Goal: Task Accomplishment & Management: Complete application form

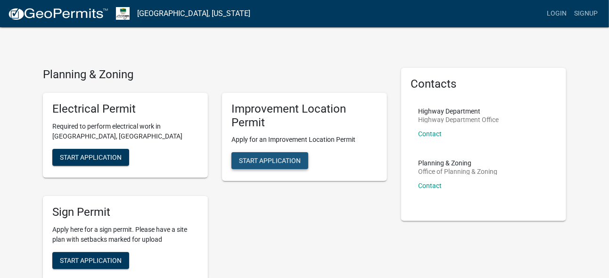
click at [261, 162] on span "Start Application" at bounding box center [270, 161] width 62 height 8
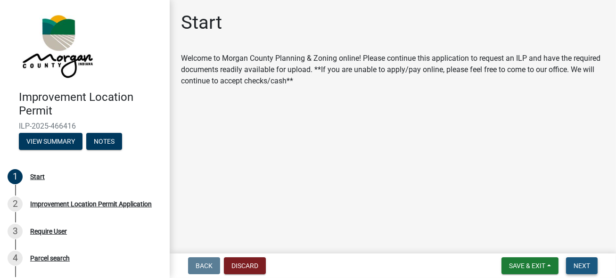
click at [576, 260] on button "Next" at bounding box center [582, 265] width 32 height 17
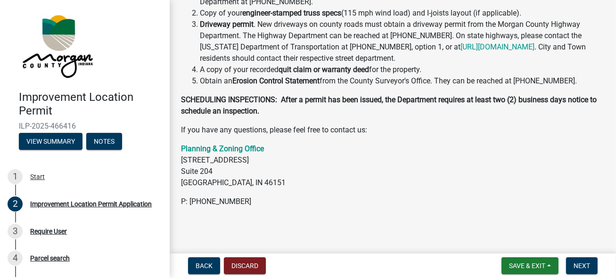
scroll to position [313, 0]
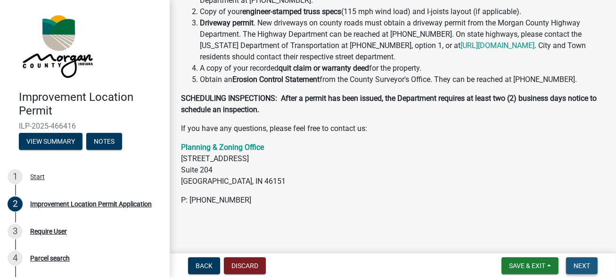
click at [583, 266] on span "Next" at bounding box center [582, 266] width 16 height 8
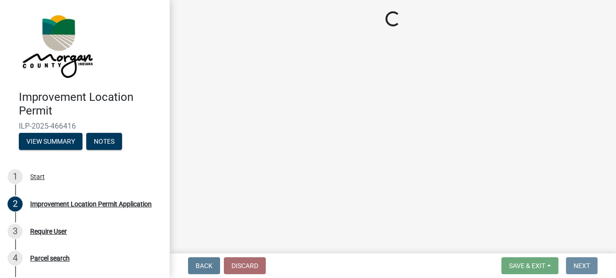
scroll to position [0, 0]
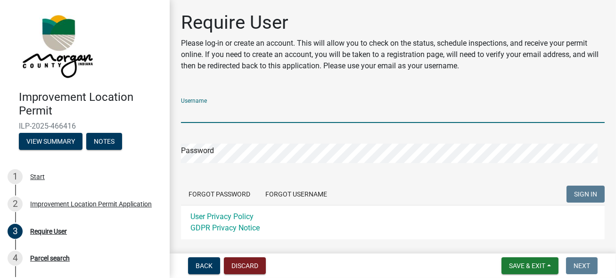
click at [222, 111] on input "Username" at bounding box center [393, 113] width 424 height 19
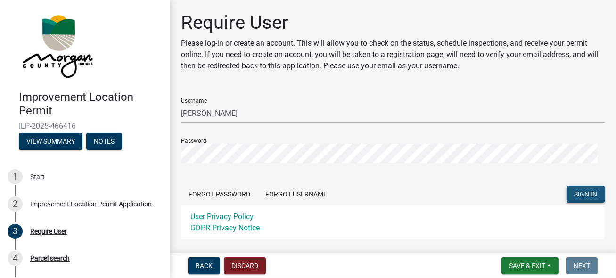
click at [576, 193] on span "SIGN IN" at bounding box center [585, 194] width 23 height 8
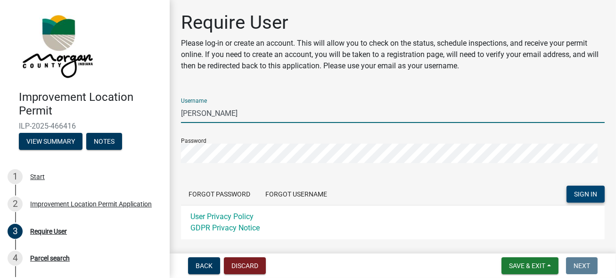
click at [226, 113] on input "Ron Eckert" at bounding box center [393, 113] width 424 height 19
type input "R"
type input "[EMAIL_ADDRESS][DOMAIN_NAME]"
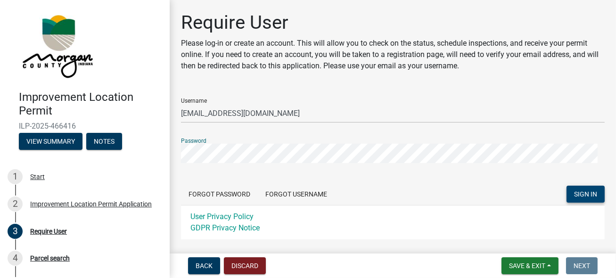
click at [171, 156] on div "Require User Please log-in or create an account. This will allow you to check o…" at bounding box center [393, 143] width 446 height 264
click at [582, 193] on span "SIGN IN" at bounding box center [585, 194] width 23 height 8
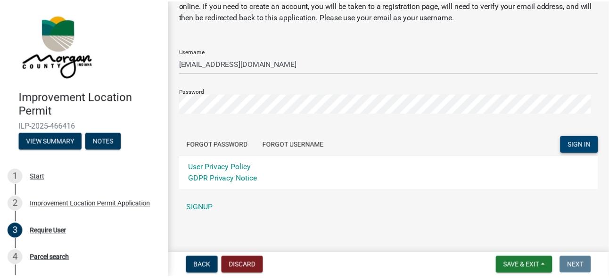
scroll to position [49, 0]
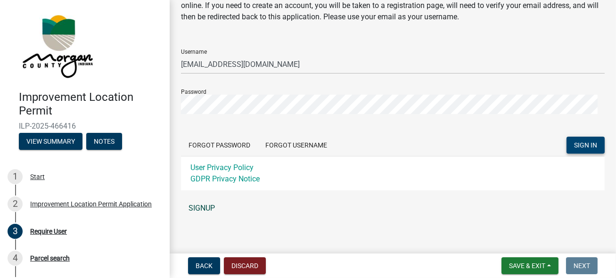
click at [198, 208] on link "SIGNUP" at bounding box center [393, 208] width 424 height 19
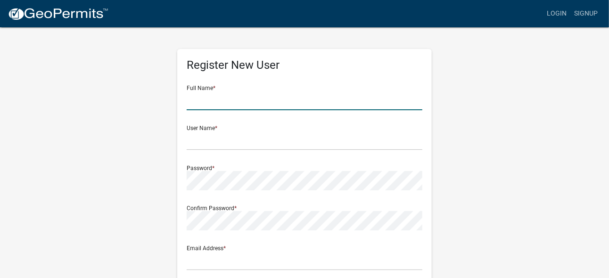
click at [196, 104] on input "text" at bounding box center [305, 100] width 236 height 19
type input "Ronald F Eckert"
type input "[EMAIL_ADDRESS][DOMAIN_NAME]"
type input "Travis Rd"
type input "Greenwood"
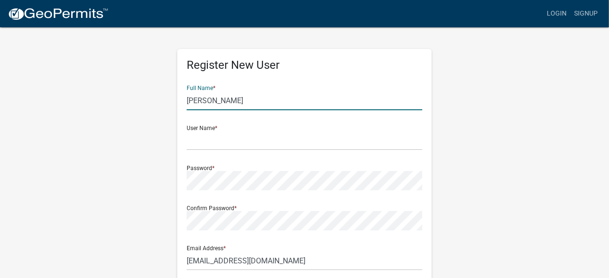
type input "IN"
type input "46143"
type input "3172816305"
click at [196, 142] on input "text" at bounding box center [305, 140] width 236 height 19
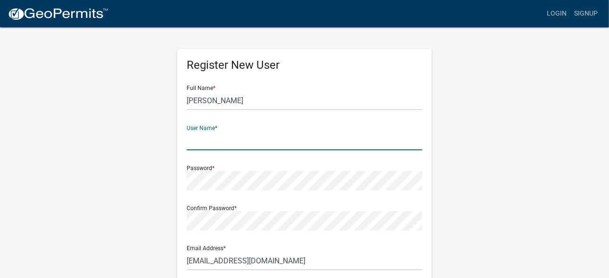
type input "[EMAIL_ADDRESS][DOMAIN_NAME]"
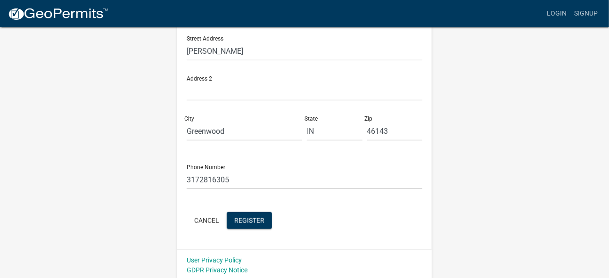
scroll to position [252, 0]
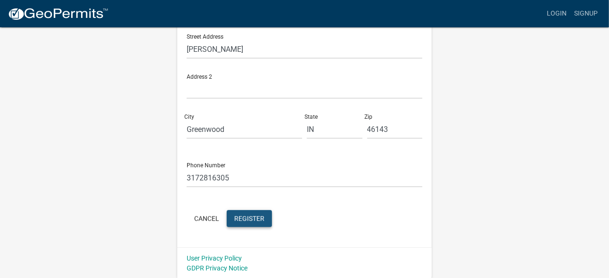
click at [253, 222] on span "Register" at bounding box center [249, 218] width 30 height 8
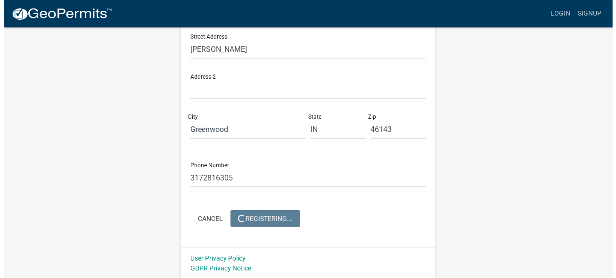
scroll to position [0, 0]
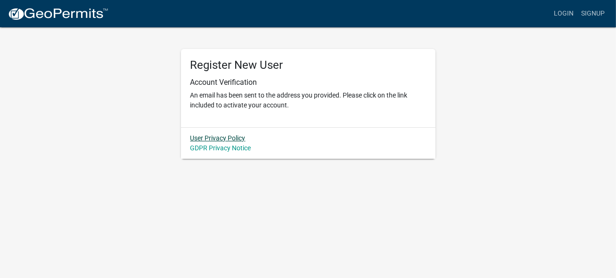
click at [212, 137] on link "User Privacy Policy" at bounding box center [217, 138] width 55 height 8
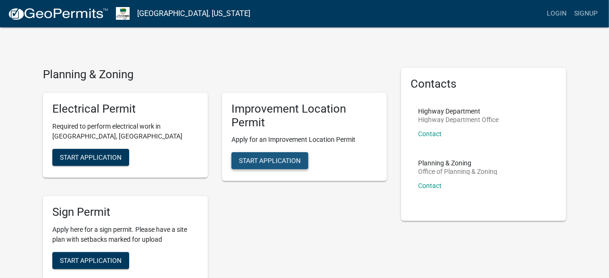
click at [264, 164] on span "Start Application" at bounding box center [270, 161] width 62 height 8
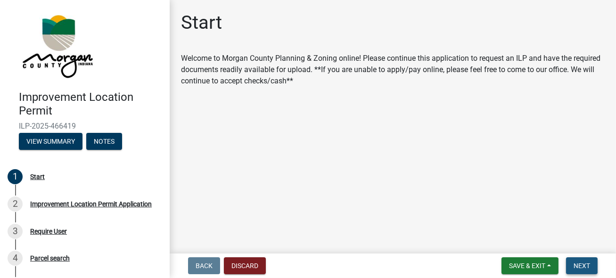
click at [581, 265] on span "Next" at bounding box center [582, 266] width 16 height 8
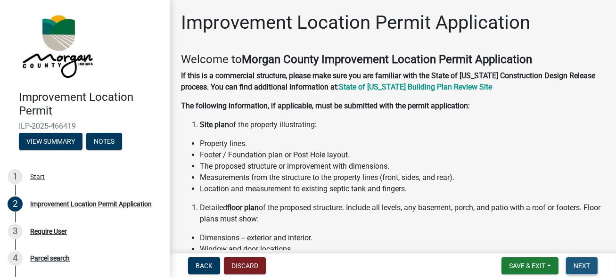
click at [576, 265] on span "Next" at bounding box center [582, 266] width 16 height 8
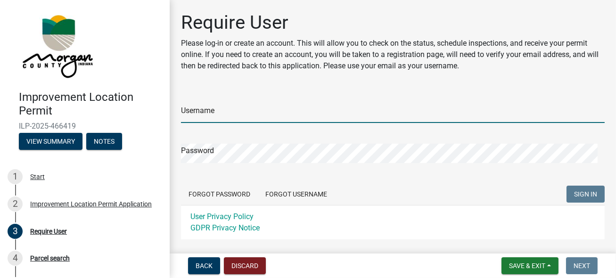
type input "[EMAIL_ADDRESS][DOMAIN_NAME]"
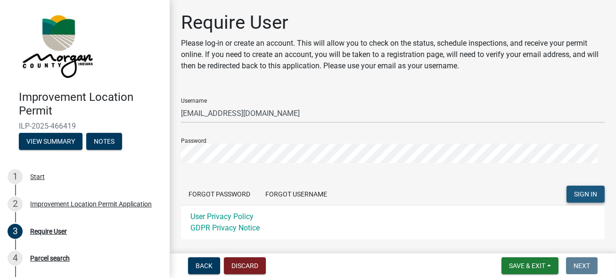
click at [580, 199] on button "SIGN IN" at bounding box center [586, 194] width 38 height 17
click at [148, 154] on div "Improvement Location Permit ILP-2025-466419 View Summary Notes 1 Start 2 Improv…" at bounding box center [308, 139] width 616 height 278
click at [581, 197] on span "SIGN IN" at bounding box center [585, 194] width 23 height 8
click at [40, 257] on div "Parcel search" at bounding box center [50, 258] width 40 height 7
click at [71, 234] on div "3 Require User" at bounding box center [81, 231] width 147 height 15
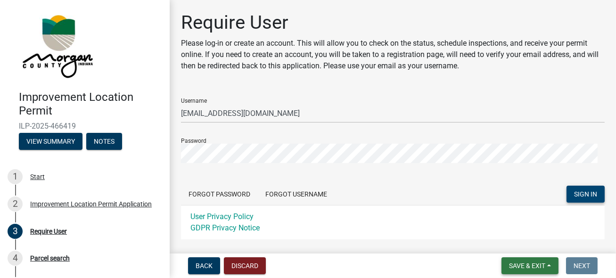
click at [549, 267] on button "Save & Exit" at bounding box center [529, 265] width 57 height 17
click at [520, 242] on button "Save & Exit" at bounding box center [520, 241] width 75 height 23
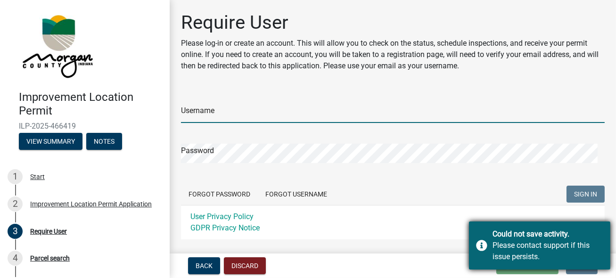
type input "[EMAIL_ADDRESS][DOMAIN_NAME]"
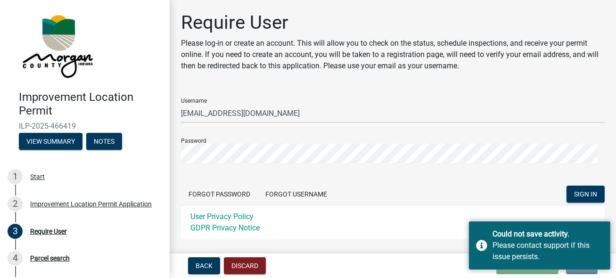
click at [526, 197] on div "Forgot Password Forgot Username SIGN IN" at bounding box center [393, 195] width 424 height 19
click at [450, 268] on div "Back Discard Loading... Save Save & Exit Next" at bounding box center [392, 265] width 431 height 17
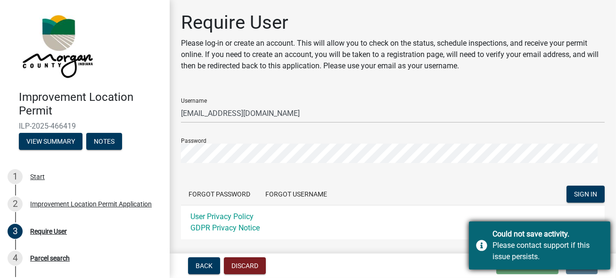
click at [486, 246] on div "Could not save activity. Please contact support if this issue persists." at bounding box center [539, 246] width 141 height 48
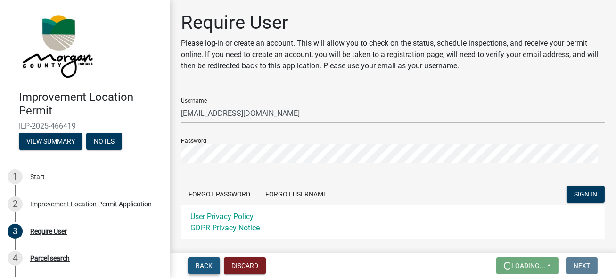
click at [200, 264] on span "Back" at bounding box center [204, 266] width 17 height 8
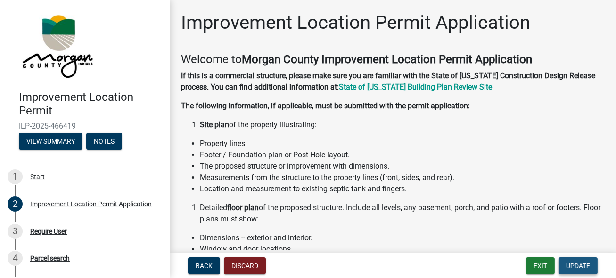
click at [583, 266] on span "Update" at bounding box center [578, 266] width 24 height 8
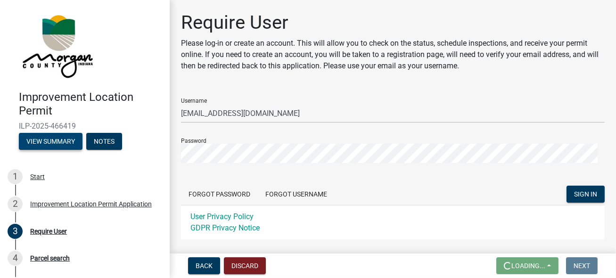
click at [63, 142] on button "View Summary" at bounding box center [51, 141] width 64 height 17
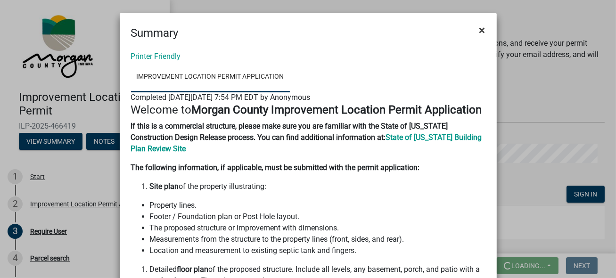
click at [479, 29] on span "×" at bounding box center [482, 30] width 6 height 13
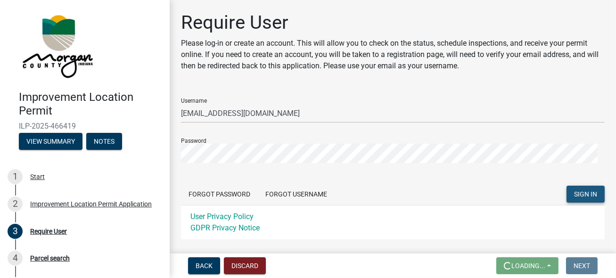
click at [588, 195] on span "SIGN IN" at bounding box center [585, 194] width 23 height 8
click at [415, 244] on div "Username [EMAIL_ADDRESS][DOMAIN_NAME] Password Forgot Password Forgot Username …" at bounding box center [393, 178] width 424 height 176
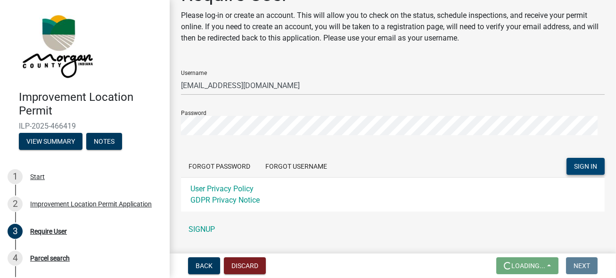
scroll to position [53, 0]
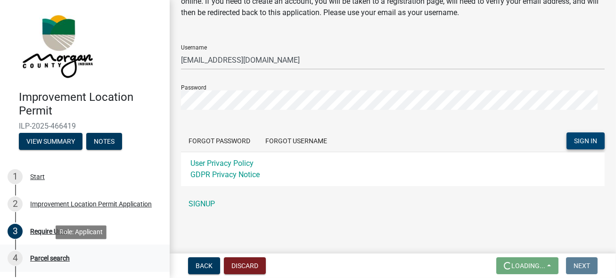
click at [46, 261] on div "Parcel search" at bounding box center [50, 258] width 40 height 7
click at [583, 139] on span "SIGN IN" at bounding box center [585, 141] width 23 height 8
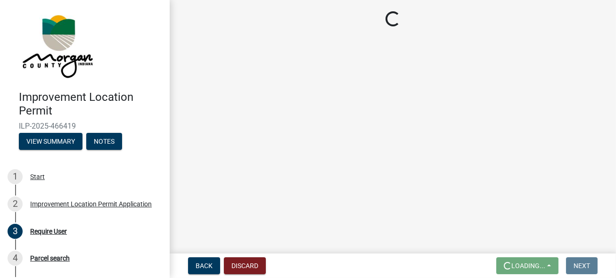
scroll to position [0, 0]
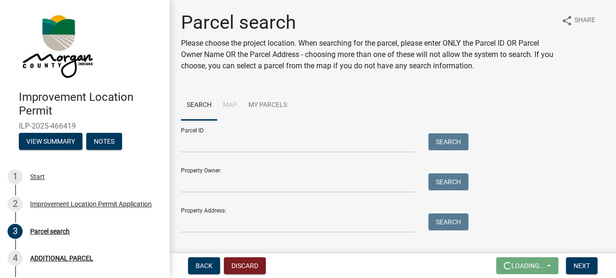
click at [271, 195] on form "Parcel ID: Search Property Owner: Search Property Address: Search" at bounding box center [322, 176] width 283 height 113
click at [187, 144] on input "Parcel ID:" at bounding box center [297, 142] width 233 height 19
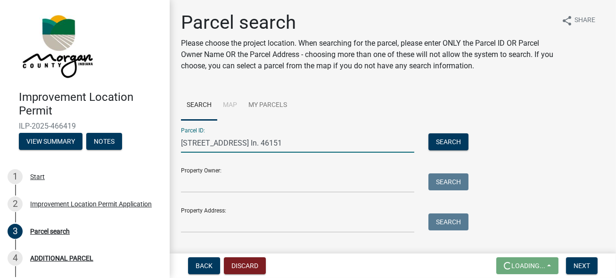
drag, startPoint x: 331, startPoint y: 139, endPoint x: 181, endPoint y: 142, distance: 150.4
click at [181, 142] on input "[STREET_ADDRESS] In. 46151" at bounding box center [297, 142] width 233 height 19
type input "[STREET_ADDRESS] In. 46151"
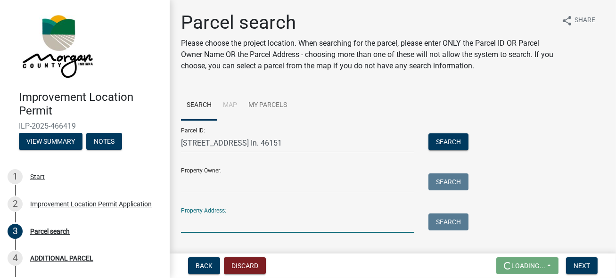
paste input "[STREET_ADDRESS] In. 46151"
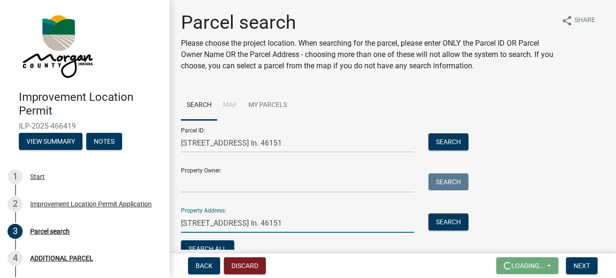
type input "[STREET_ADDRESS] In. 46151"
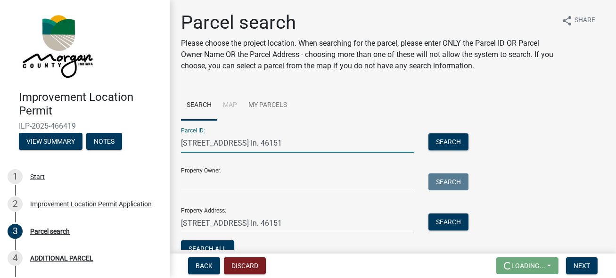
click at [329, 139] on input "[STREET_ADDRESS] In. 46151" at bounding box center [297, 142] width 233 height 19
type input "3"
type input "55-09-14-490-001"
click at [195, 183] on input "Property Owner:" at bounding box center [297, 182] width 233 height 19
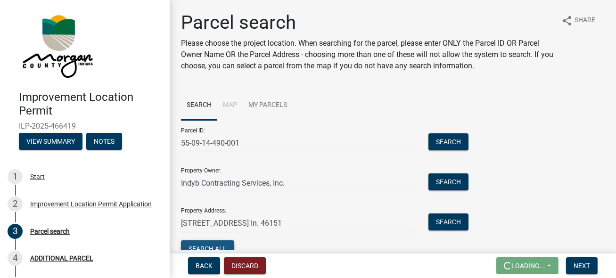
click at [222, 244] on button "Search All" at bounding box center [207, 248] width 53 height 17
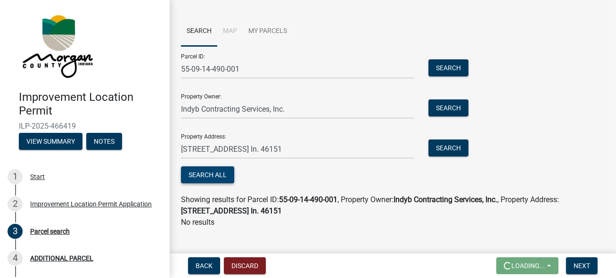
scroll to position [68, 0]
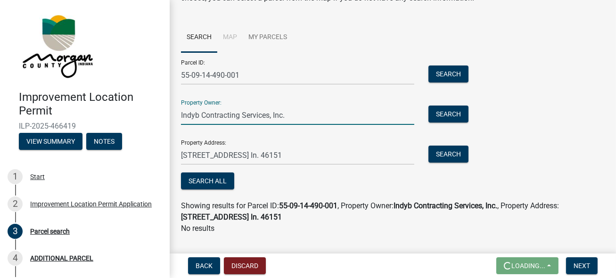
click at [197, 115] on input "Indyb Contracting Services, Inc." at bounding box center [297, 115] width 233 height 19
type input "Indy Contracting Services, Inc."
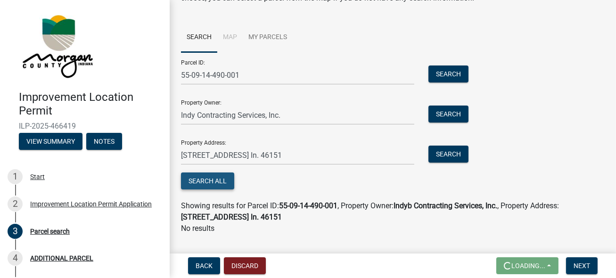
click at [204, 179] on button "Search All" at bounding box center [207, 180] width 53 height 17
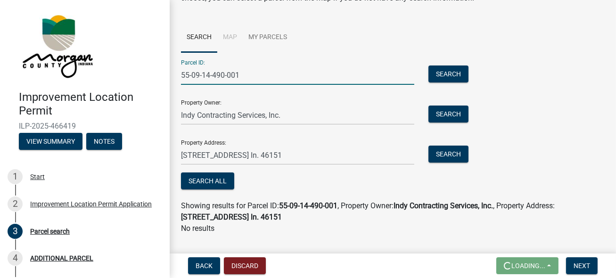
click at [238, 71] on input "55-09-14-490-001" at bounding box center [297, 75] width 233 height 19
click at [208, 181] on button "Search All" at bounding box center [207, 180] width 53 height 17
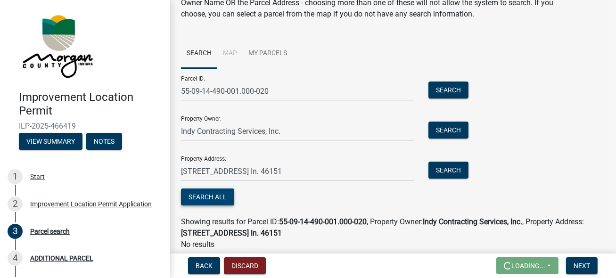
scroll to position [57, 0]
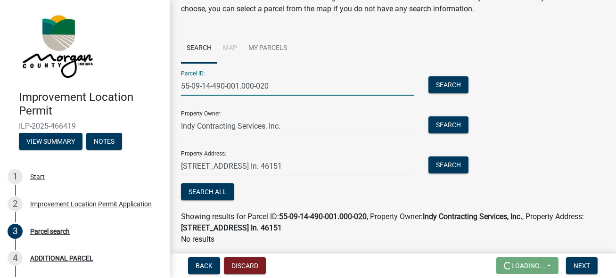
click at [239, 85] on input "55-09-14-490-001.000-020" at bounding box center [297, 85] width 233 height 19
type input "55-09-14-490-00.000-020"
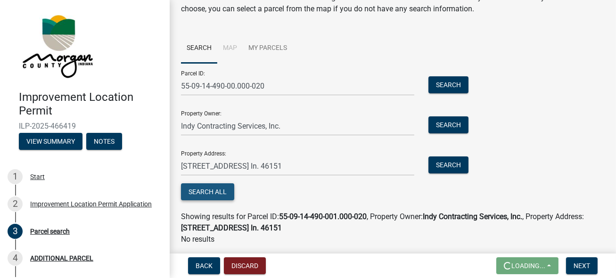
click at [214, 193] on button "Search All" at bounding box center [207, 191] width 53 height 17
click at [442, 85] on button "Search" at bounding box center [448, 84] width 40 height 17
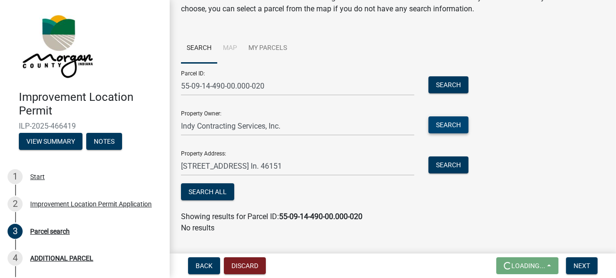
click at [440, 123] on button "Search" at bounding box center [448, 124] width 40 height 17
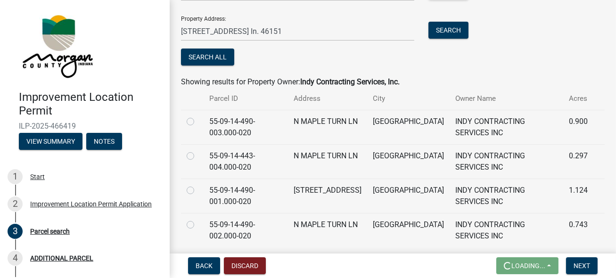
scroll to position [191, 0]
click at [198, 185] on label at bounding box center [198, 185] width 0 height 0
click at [198, 190] on input "radio" at bounding box center [201, 188] width 6 height 6
radio input "true"
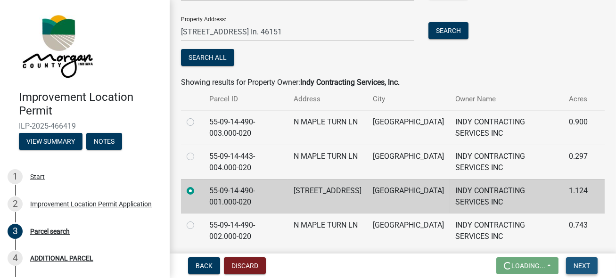
click at [584, 265] on span "Next" at bounding box center [582, 266] width 16 height 8
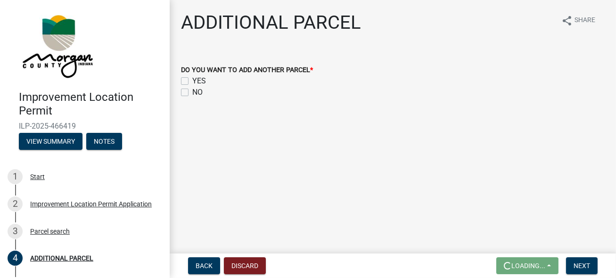
click at [192, 93] on label "NO" at bounding box center [197, 92] width 10 height 11
click at [192, 93] on input "NO" at bounding box center [195, 90] width 6 height 6
checkbox input "true"
checkbox input "false"
checkbox input "true"
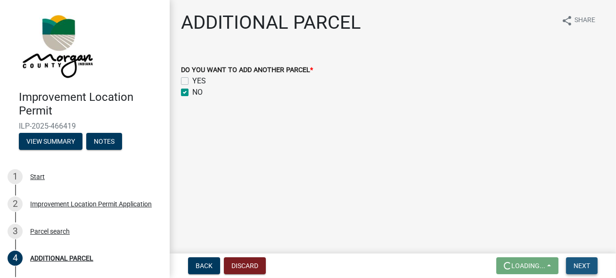
click at [588, 268] on span "Next" at bounding box center [582, 266] width 16 height 8
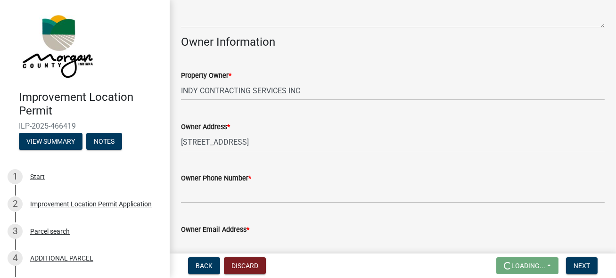
scroll to position [426, 0]
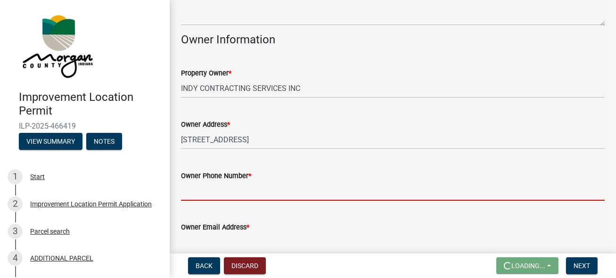
click at [192, 191] on input "Owner Phone Number *" at bounding box center [393, 190] width 424 height 19
type input "3172816305"
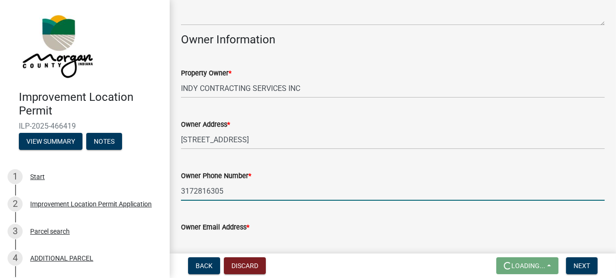
type input "[EMAIL_ADDRESS][DOMAIN_NAME]"
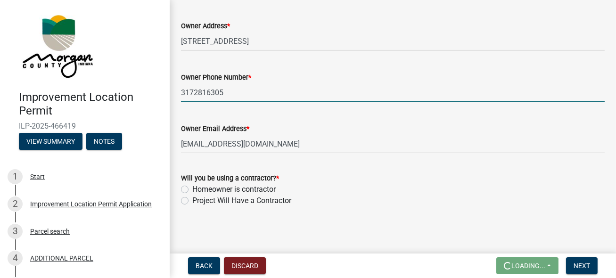
scroll to position [526, 0]
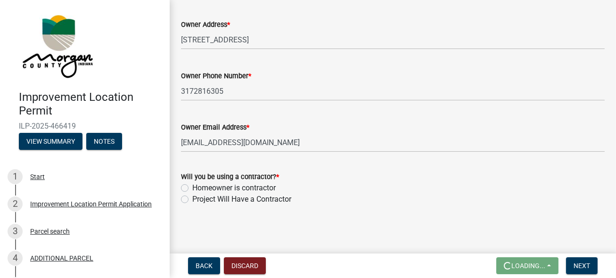
drag, startPoint x: 185, startPoint y: 187, endPoint x: 200, endPoint y: 185, distance: 15.3
click at [192, 187] on label "Homeowner is contractor" at bounding box center [233, 187] width 83 height 11
click at [192, 187] on input "Homeowner is contractor" at bounding box center [195, 185] width 6 height 6
radio input "true"
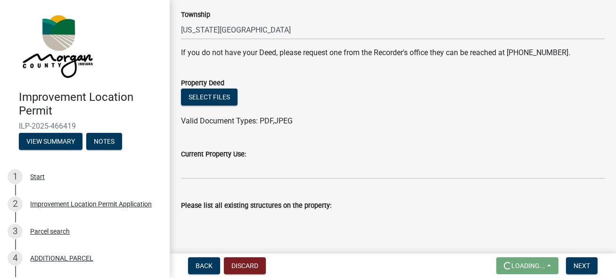
scroll to position [195, 0]
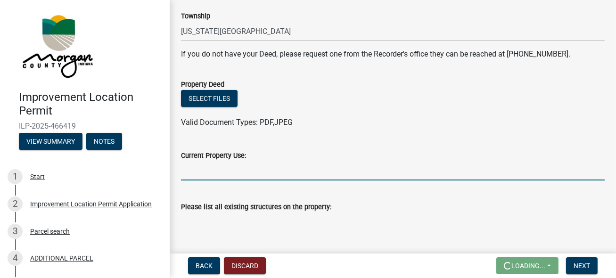
click at [190, 169] on input "Current Property Use:" at bounding box center [393, 170] width 424 height 19
type input "Residential"
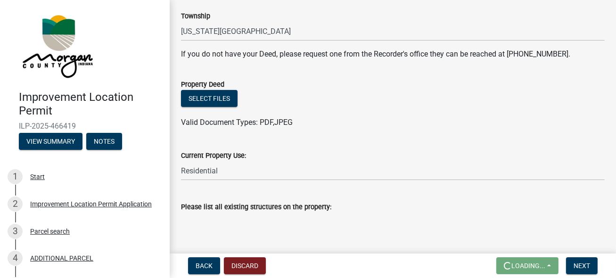
click at [191, 233] on textarea "Please list all existing structures on the property:" at bounding box center [393, 235] width 424 height 44
click at [307, 236] on textarea "Single Family home" at bounding box center [393, 235] width 424 height 44
type textarea "Single Family home"
click at [204, 101] on button "Select files" at bounding box center [209, 98] width 57 height 17
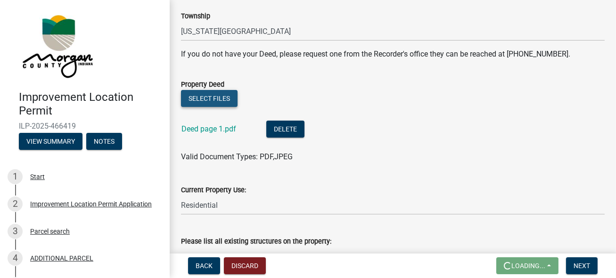
click at [214, 99] on button "Select files" at bounding box center [209, 98] width 57 height 17
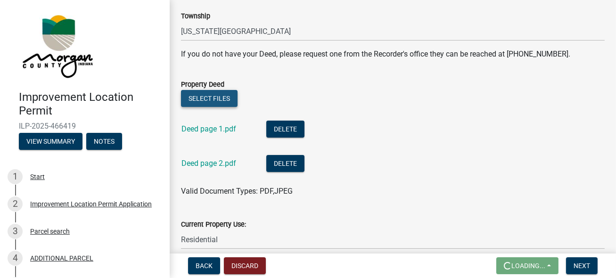
click at [224, 98] on button "Select files" at bounding box center [209, 98] width 57 height 17
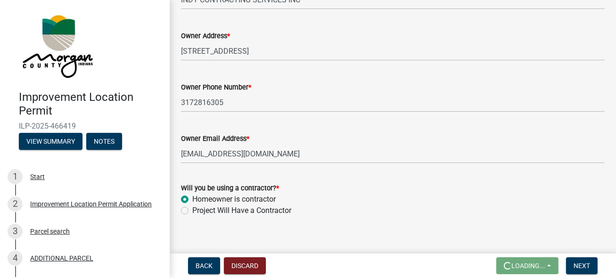
scroll to position [629, 0]
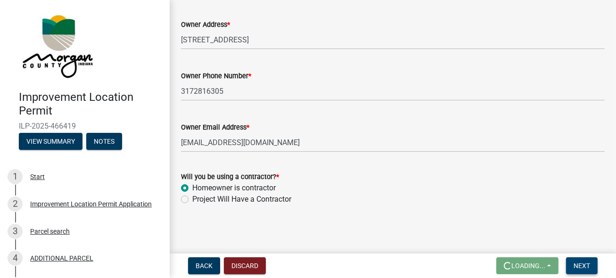
click at [583, 264] on span "Next" at bounding box center [582, 266] width 16 height 8
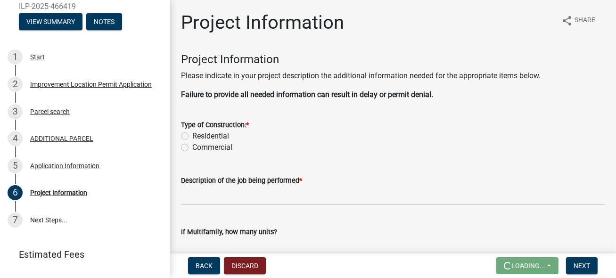
scroll to position [121, 0]
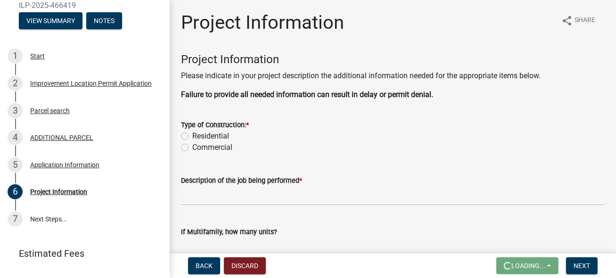
click at [192, 137] on label "Residential" at bounding box center [210, 136] width 37 height 11
click at [192, 137] on input "Residential" at bounding box center [195, 134] width 6 height 6
radio input "true"
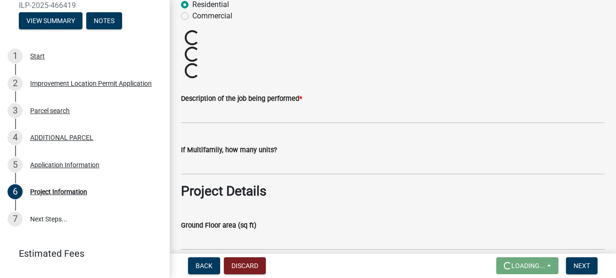
scroll to position [134, 0]
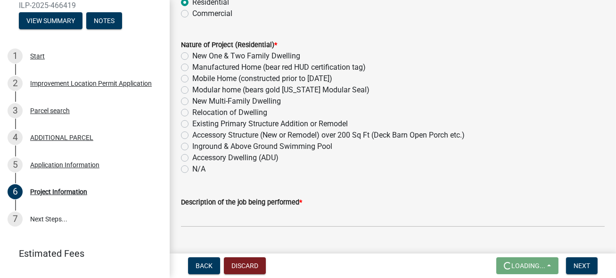
click at [192, 123] on label "Existing Primary Structure Addition or Remodel" at bounding box center [270, 123] width 156 height 11
click at [192, 123] on input "Existing Primary Structure Addition or Remodel" at bounding box center [195, 121] width 6 height 6
radio input "true"
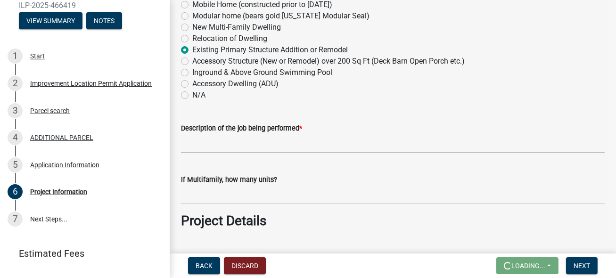
scroll to position [224, 0]
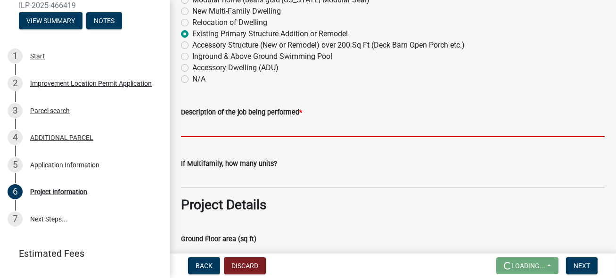
click at [189, 128] on input "Description of the job being performed *" at bounding box center [393, 127] width 424 height 19
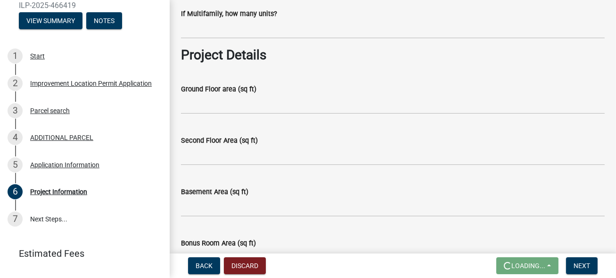
scroll to position [378, 0]
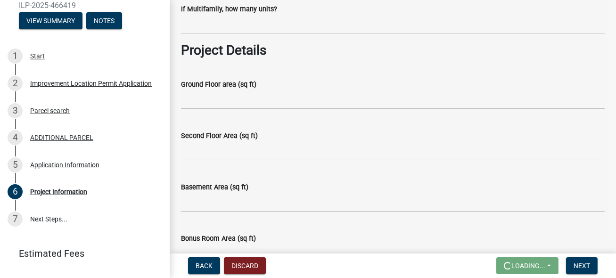
type input "Rehabbing interior with new doors flooring cabinets and new fixtures, upgrading…"
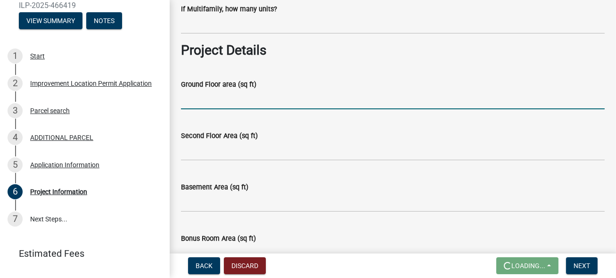
scroll to position [0, 0]
click at [192, 102] on input "Ground Floor area (sq ft)" at bounding box center [393, 99] width 424 height 19
type input "No chnge approximate 1820SF"
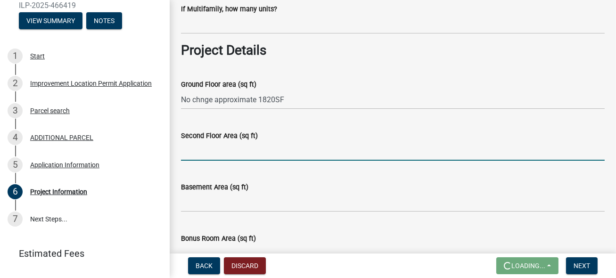
click at [185, 149] on input "Second Floor Area (sq ft)" at bounding box center [393, 150] width 424 height 19
type input "N/A"
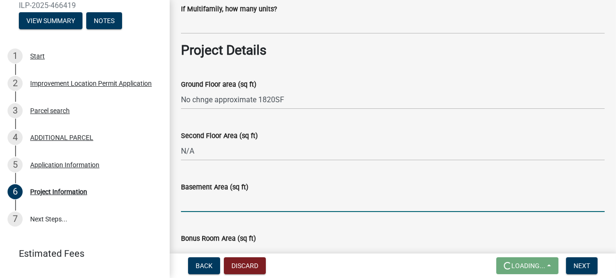
click at [189, 200] on input "Basement Area (sq ft)" at bounding box center [393, 202] width 424 height 19
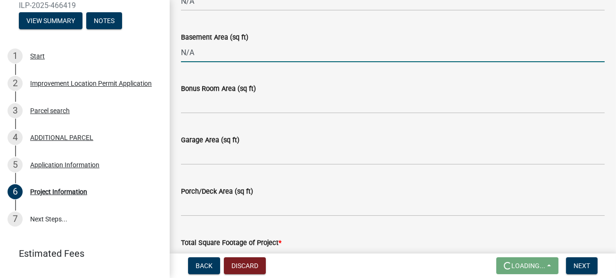
scroll to position [535, 0]
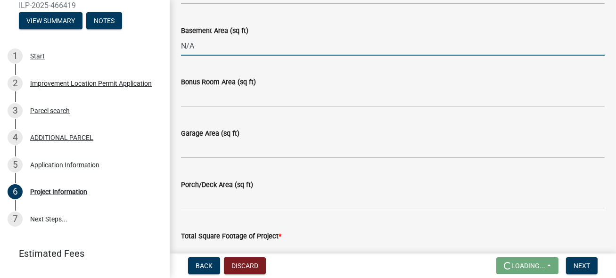
type input "N/A"
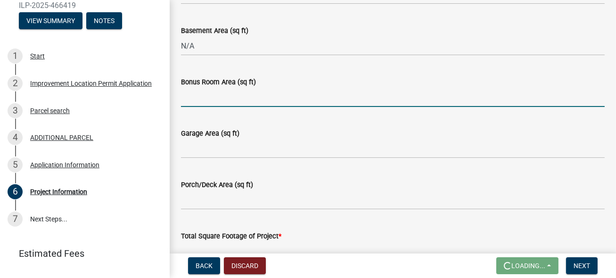
click at [189, 97] on input "Bonus Room Area (sq ft)" at bounding box center [393, 97] width 424 height 19
type input "N/A"
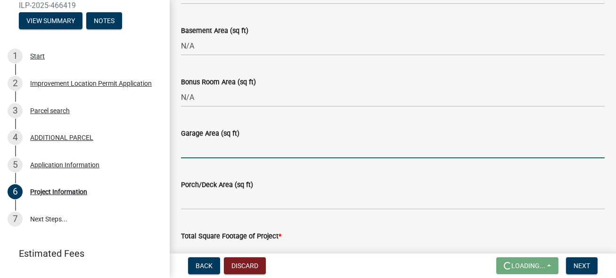
click at [188, 148] on input "Garage Area (sq ft)" at bounding box center [393, 148] width 424 height 19
type input "600"
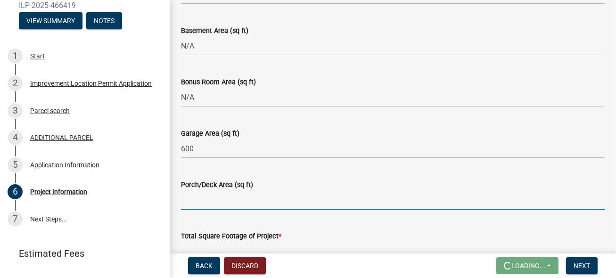
click at [190, 199] on input "Porch/Deck Area (sq ft)" at bounding box center [393, 199] width 424 height 19
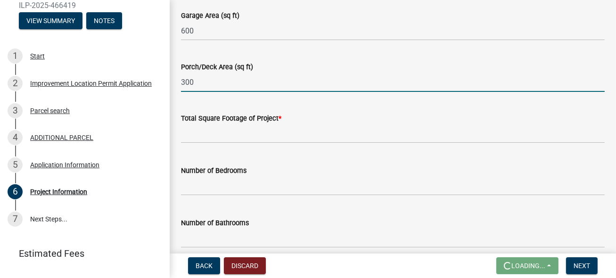
scroll to position [657, 0]
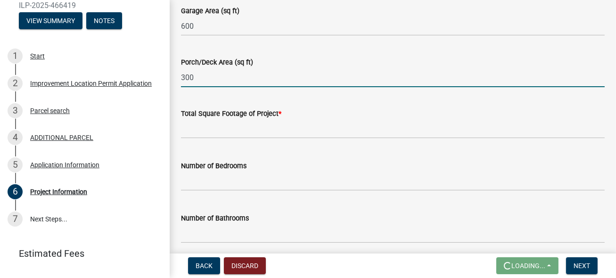
type input "300"
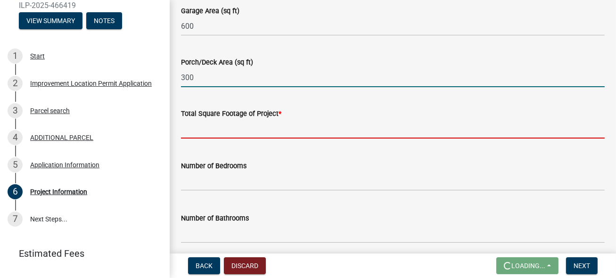
click at [195, 130] on input "text" at bounding box center [393, 128] width 424 height 19
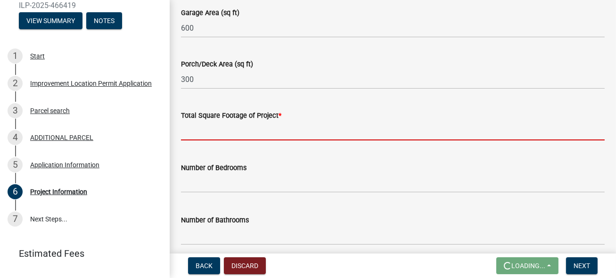
scroll to position [651, 0]
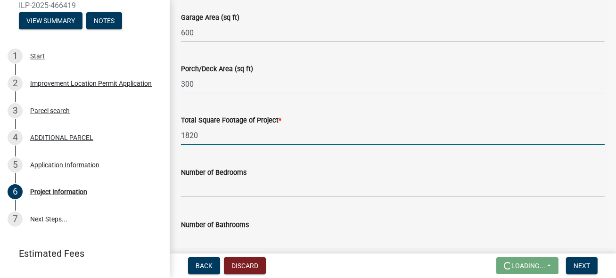
type input "1820"
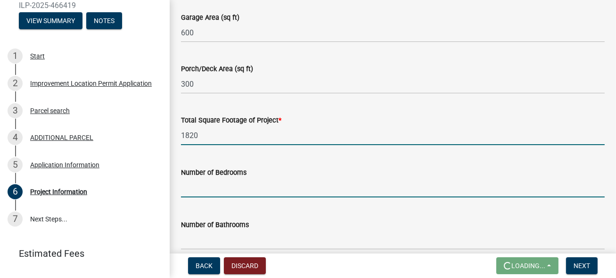
click at [193, 187] on input "text" at bounding box center [393, 187] width 424 height 19
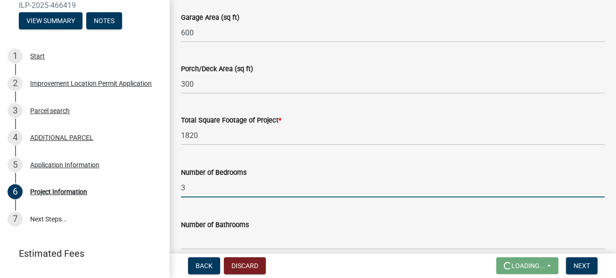
type input "3"
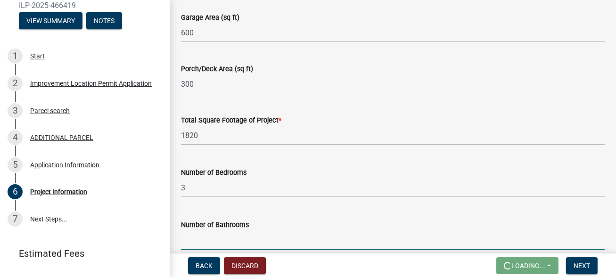
click at [191, 242] on input "text" at bounding box center [393, 239] width 424 height 19
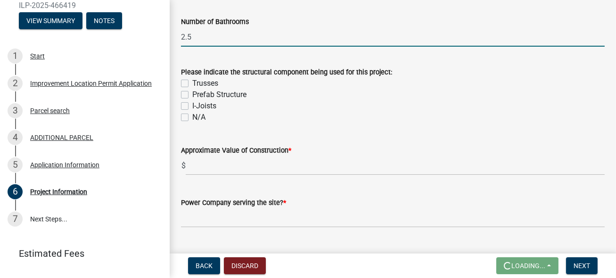
scroll to position [858, 0]
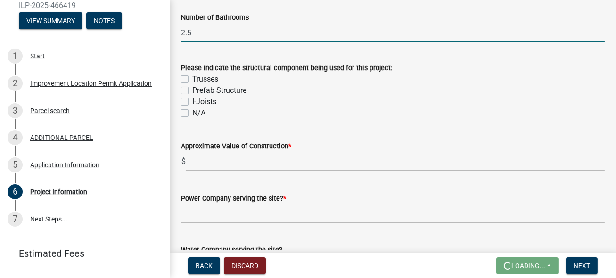
type input "2.5"
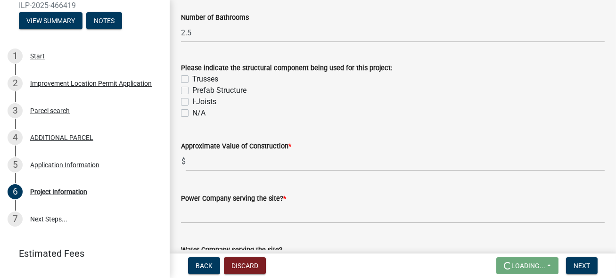
click at [192, 113] on label "N/A" at bounding box center [198, 112] width 13 height 11
click at [192, 113] on input "N/A" at bounding box center [195, 110] width 6 height 6
checkbox input "true"
checkbox input "false"
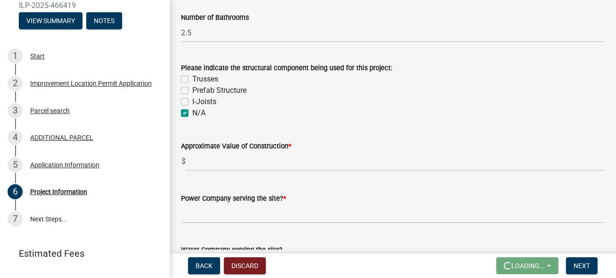
checkbox input "false"
checkbox input "true"
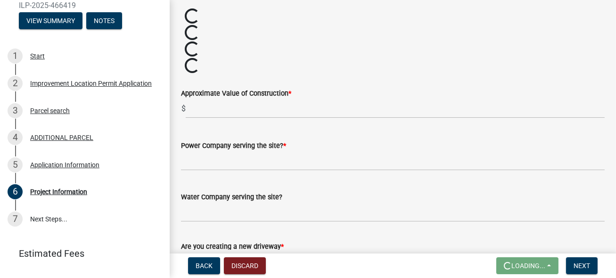
scroll to position [972, 0]
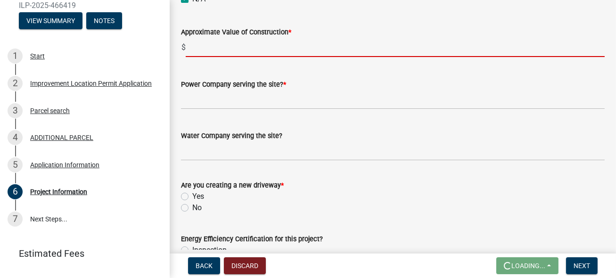
click at [197, 48] on input "text" at bounding box center [395, 47] width 419 height 19
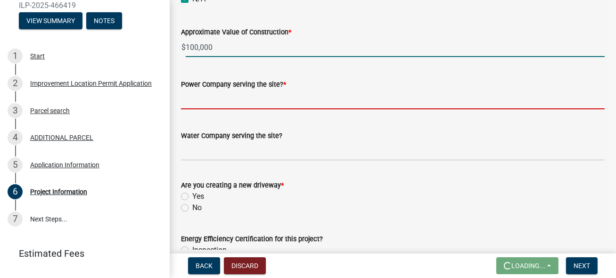
type input "100000"
click at [197, 101] on input "Power Company serving the site? *" at bounding box center [393, 99] width 424 height 19
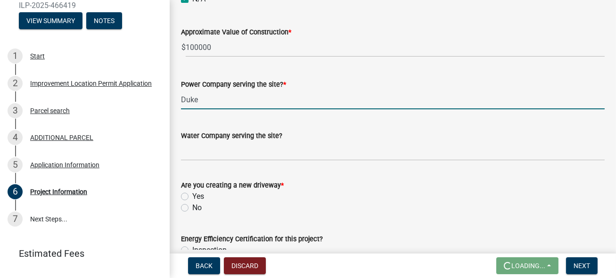
type input "Duke"
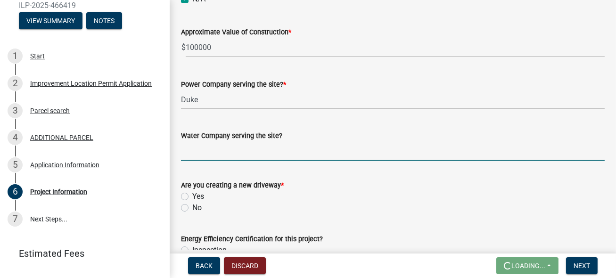
click at [187, 150] on input "Water Company serving the site?" at bounding box center [393, 150] width 424 height 19
type input "Well"
click at [192, 208] on label "No" at bounding box center [196, 207] width 9 height 11
click at [192, 208] on input "No" at bounding box center [195, 205] width 6 height 6
radio input "true"
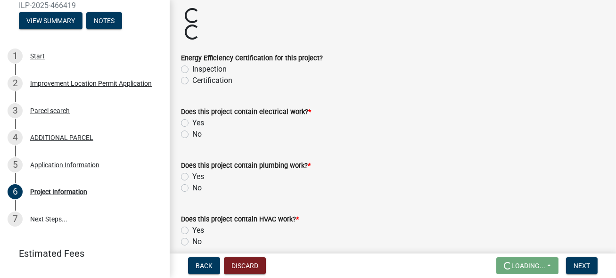
scroll to position [1189, 0]
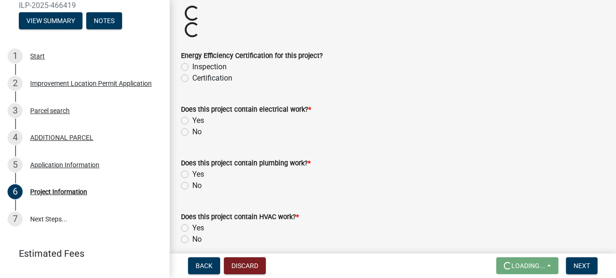
click at [192, 122] on label "Yes" at bounding box center [198, 120] width 12 height 11
click at [192, 121] on input "Yes" at bounding box center [195, 118] width 6 height 6
radio input "true"
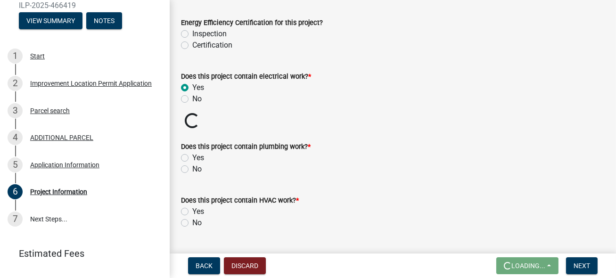
click at [192, 212] on label "Yes" at bounding box center [198, 211] width 12 height 11
click at [192, 212] on input "Yes" at bounding box center [195, 209] width 6 height 6
radio input "true"
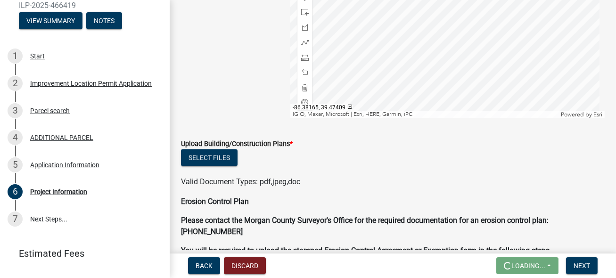
scroll to position [1832, 0]
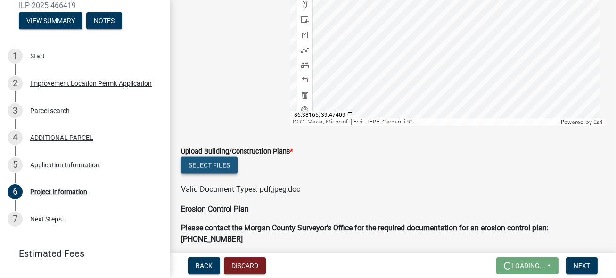
click at [203, 167] on button "Select files" at bounding box center [209, 165] width 57 height 17
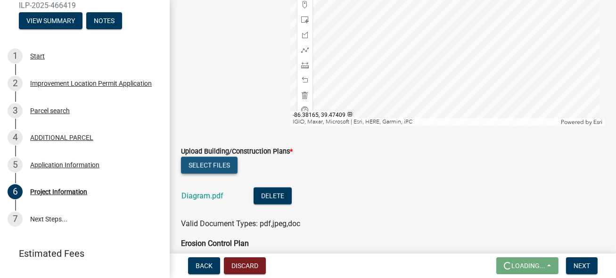
click at [224, 165] on button "Select files" at bounding box center [209, 165] width 57 height 17
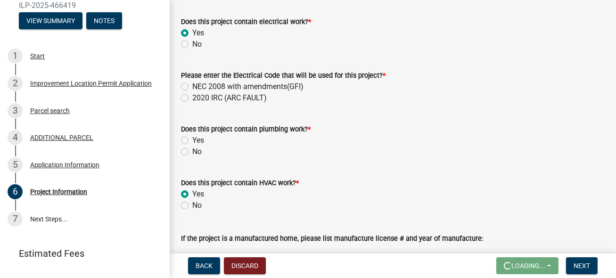
scroll to position [1236, 0]
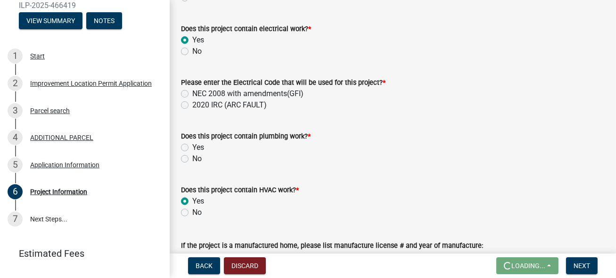
click at [192, 148] on label "Yes" at bounding box center [198, 147] width 12 height 11
click at [192, 148] on input "Yes" at bounding box center [195, 145] width 6 height 6
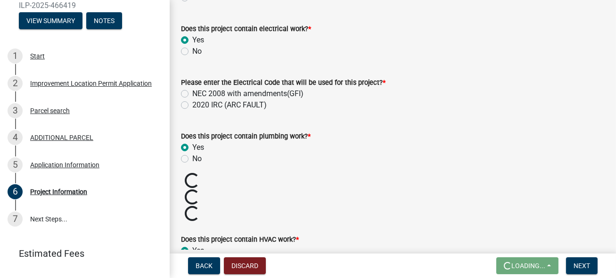
radio input "true"
click at [192, 93] on label "NEC 2008 with amendments(GFI)" at bounding box center [247, 93] width 111 height 11
click at [192, 93] on input "NEC 2008 with amendments(GFI)" at bounding box center [195, 91] width 6 height 6
radio input "true"
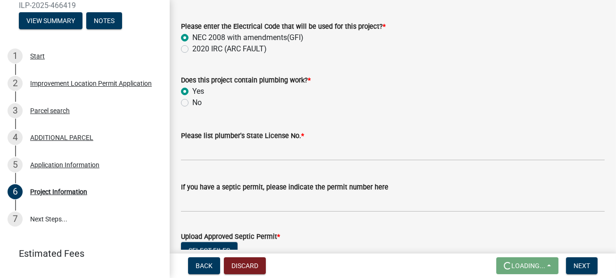
scroll to position [1300, 0]
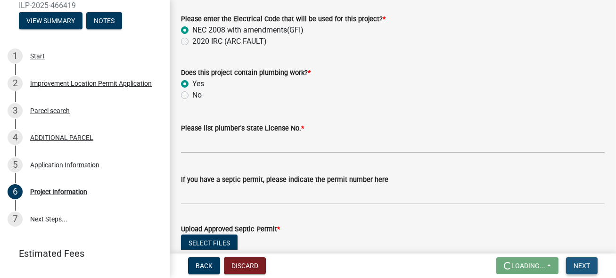
click at [581, 269] on span "Next" at bounding box center [582, 266] width 16 height 8
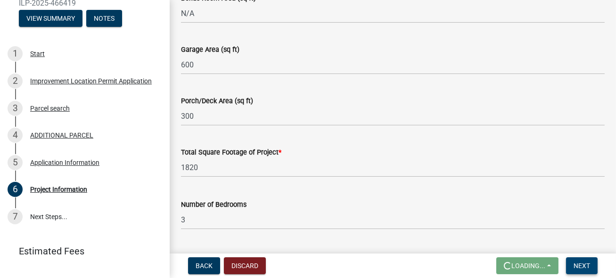
scroll to position [119, 0]
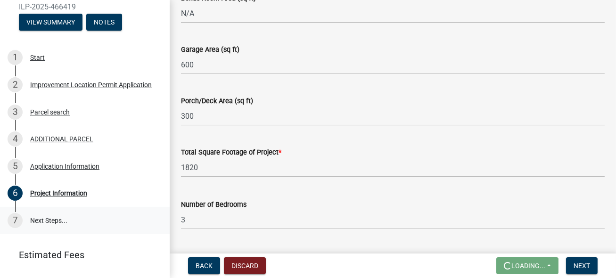
click at [37, 221] on link "7 Next Steps..." at bounding box center [85, 220] width 170 height 27
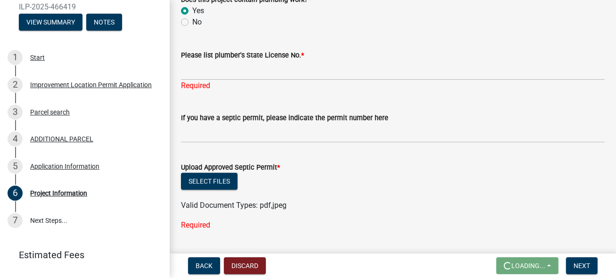
scroll to position [1362, 0]
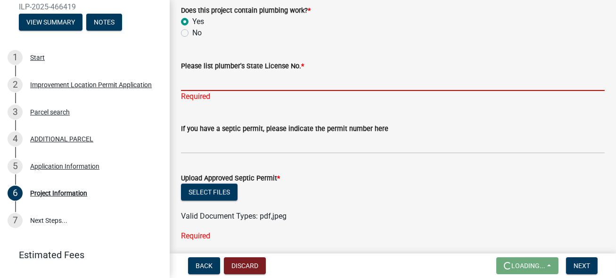
click at [190, 83] on input "Please list plumber's State License No. *" at bounding box center [393, 81] width 424 height 19
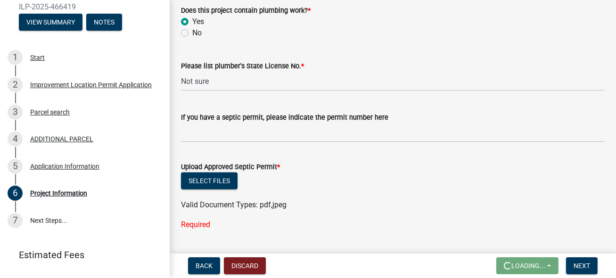
click at [220, 237] on wm-data-entity-input "Upload Approved Septic Permit * Select files Valid Document Types: pdf,jpeg Req…" at bounding box center [393, 194] width 424 height 88
click at [219, 224] on div "Required" at bounding box center [393, 224] width 424 height 11
click at [219, 221] on div "Required" at bounding box center [393, 224] width 424 height 11
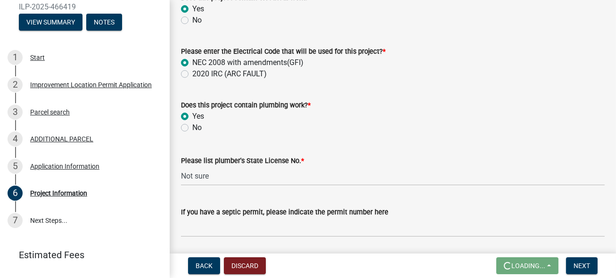
scroll to position [1270, 0]
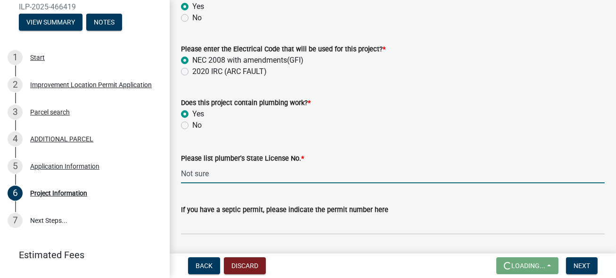
click at [210, 172] on input "Not sure" at bounding box center [393, 173] width 424 height 19
type input "N"
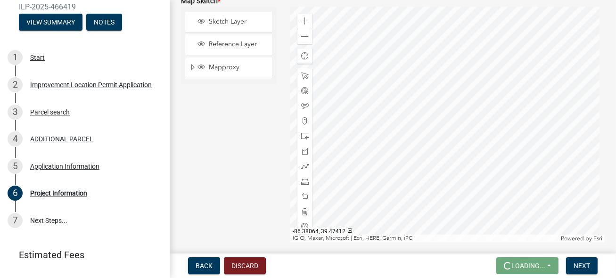
scroll to position [1905, 0]
type input "[PERSON_NAME]"
click at [407, 150] on div at bounding box center [447, 127] width 314 height 236
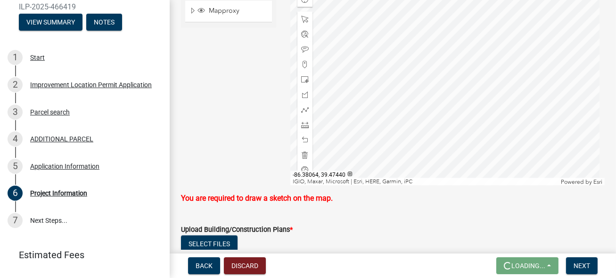
scroll to position [1947, 0]
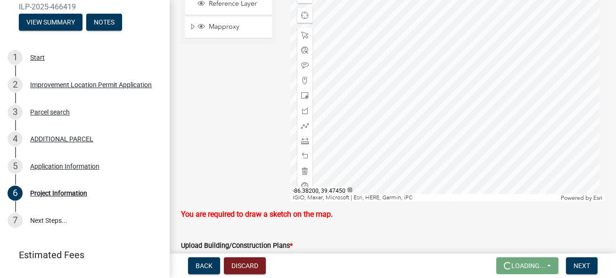
click at [407, 125] on div at bounding box center [447, 84] width 314 height 236
click at [354, 101] on div at bounding box center [447, 84] width 314 height 236
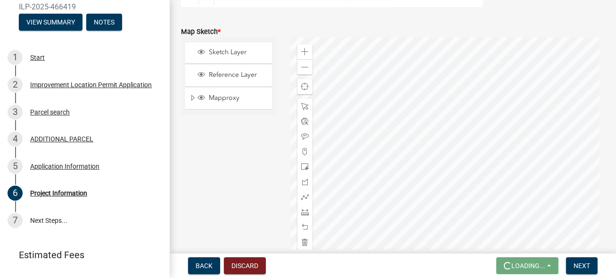
scroll to position [1868, 0]
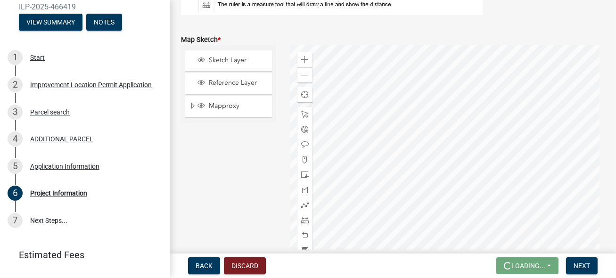
click at [195, 82] on div "Reference Layer" at bounding box center [228, 83] width 87 height 21
click at [216, 82] on span "Reference Layer" at bounding box center [237, 83] width 62 height 8
click at [217, 61] on span "Sketch Layer" at bounding box center [237, 60] width 62 height 8
click at [210, 103] on span "Mapproxy" at bounding box center [237, 106] width 62 height 8
click at [212, 83] on span "Reference Layer" at bounding box center [237, 83] width 62 height 8
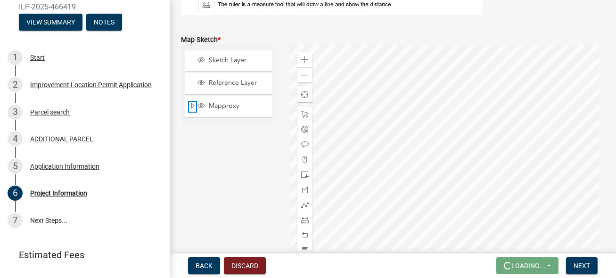
click at [192, 102] on span "Expand" at bounding box center [193, 106] width 8 height 9
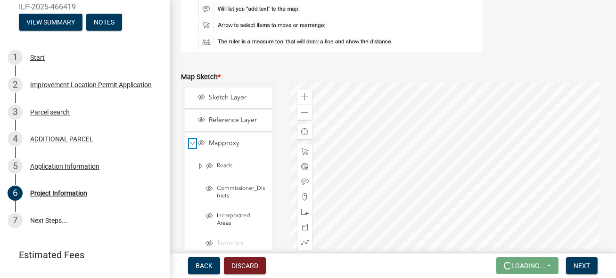
scroll to position [1829, 0]
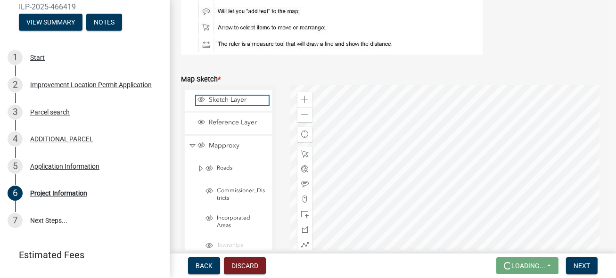
click at [216, 101] on span "Sketch Layer" at bounding box center [237, 100] width 62 height 8
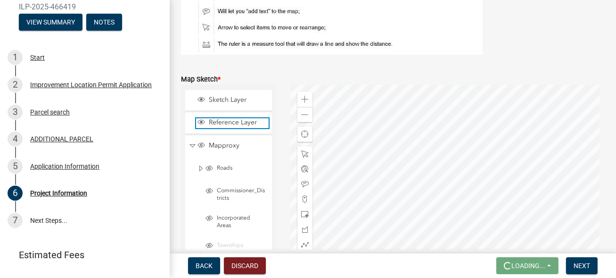
click at [211, 121] on span "Reference Layer" at bounding box center [237, 122] width 62 height 8
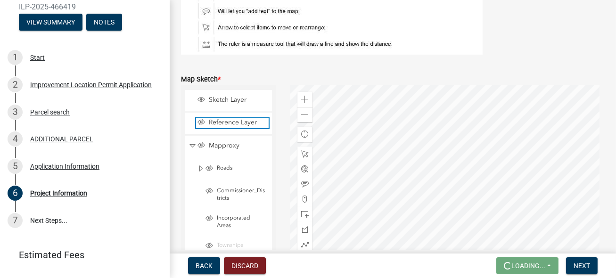
click at [211, 121] on span "Reference Layer" at bounding box center [237, 122] width 62 height 8
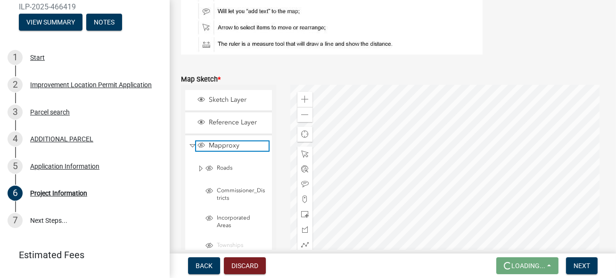
click at [216, 144] on span "Mapproxy" at bounding box center [237, 145] width 62 height 8
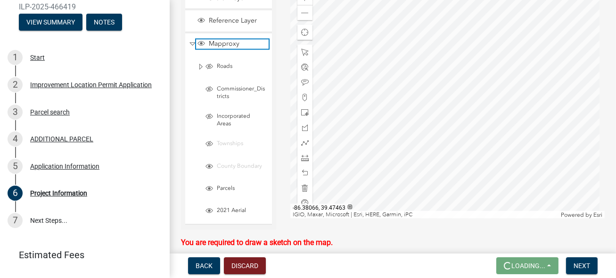
scroll to position [1925, 0]
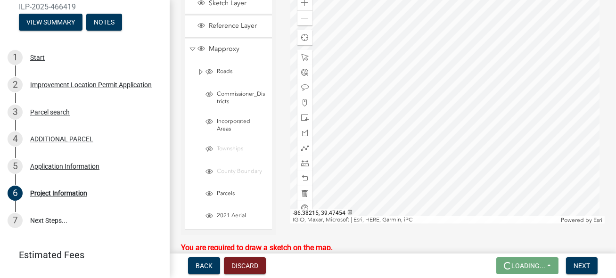
click at [396, 140] on div at bounding box center [447, 106] width 314 height 236
click at [304, 86] on span at bounding box center [305, 88] width 8 height 8
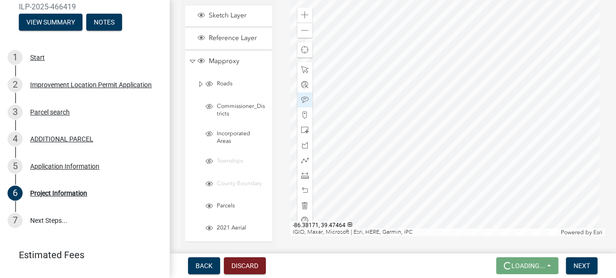
click at [457, 133] on div at bounding box center [447, 118] width 314 height 236
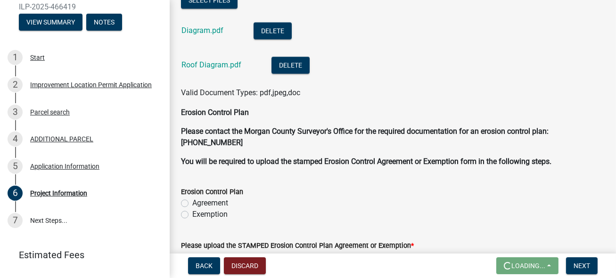
scroll to position [2320, 0]
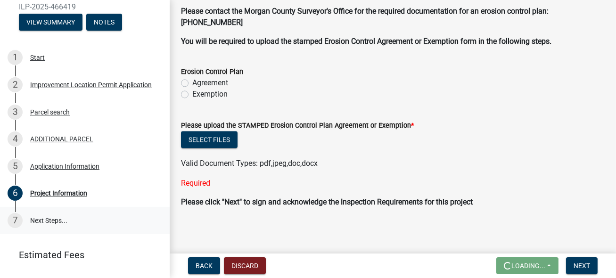
click at [46, 220] on link "7 Next Steps..." at bounding box center [85, 220] width 170 height 27
click at [579, 263] on span "Next" at bounding box center [582, 266] width 16 height 8
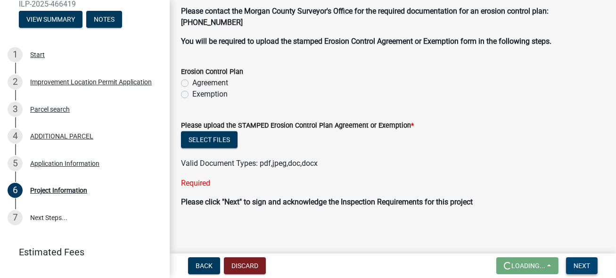
scroll to position [121, 0]
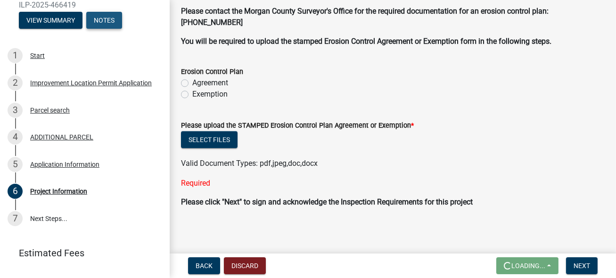
click at [107, 22] on button "Notes" at bounding box center [104, 20] width 36 height 17
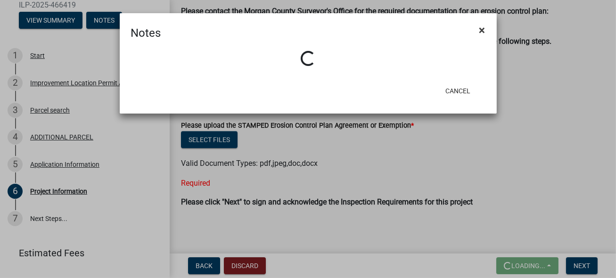
click at [483, 29] on span "×" at bounding box center [482, 30] width 6 height 13
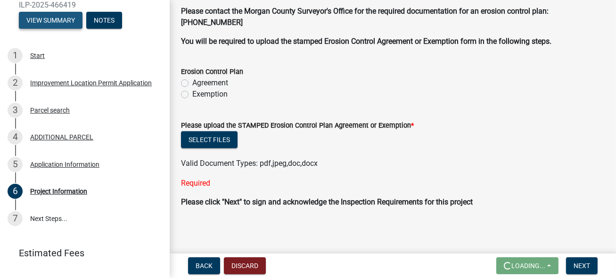
click at [46, 16] on button "View Summary" at bounding box center [51, 20] width 64 height 17
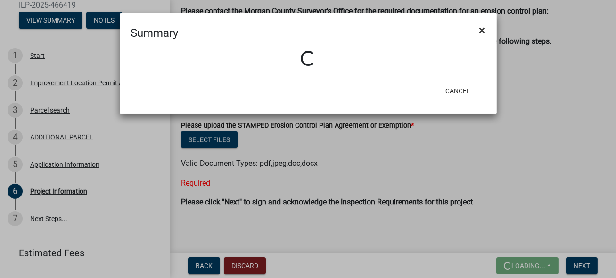
click at [482, 32] on span "×" at bounding box center [482, 30] width 6 height 13
